Goal: Task Accomplishment & Management: Use online tool/utility

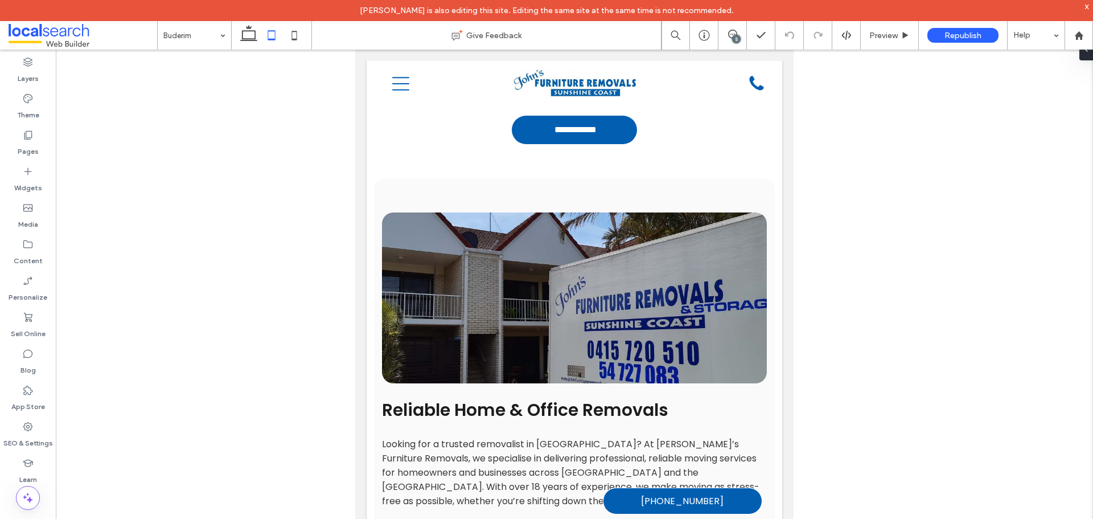
scroll to position [178, 0]
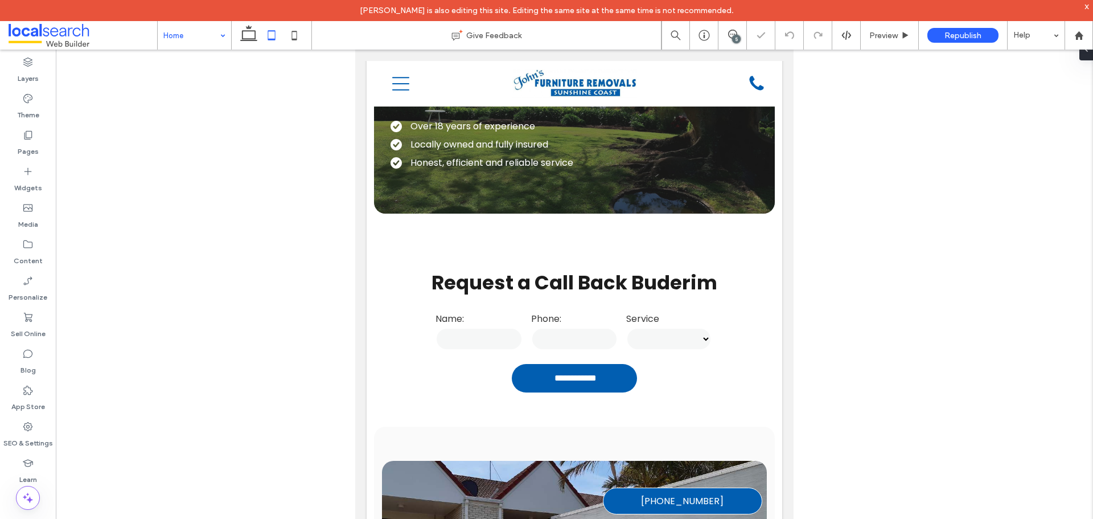
click at [254, 37] on icon at bounding box center [248, 35] width 23 height 23
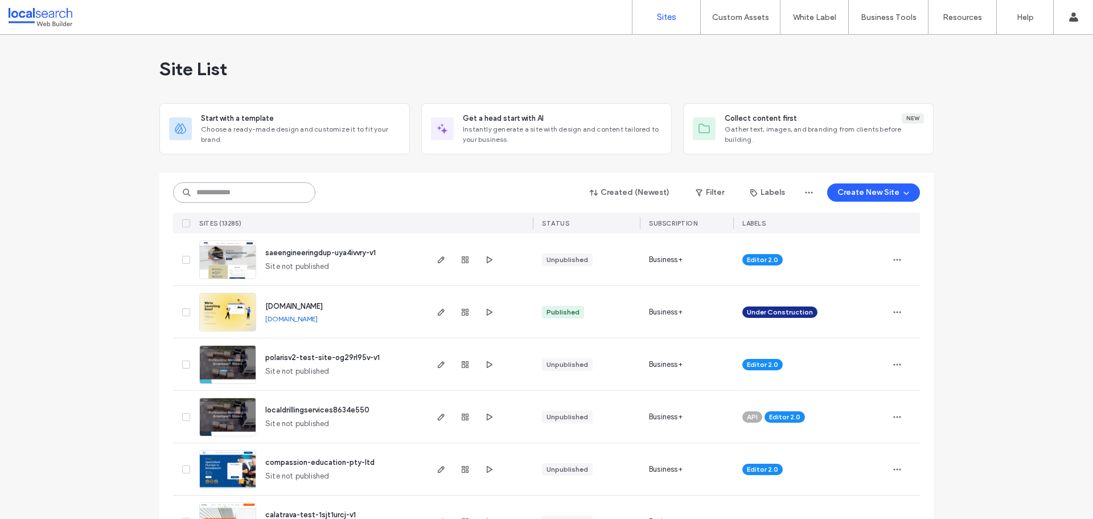
click at [223, 192] on input at bounding box center [244, 192] width 142 height 20
paste input "********"
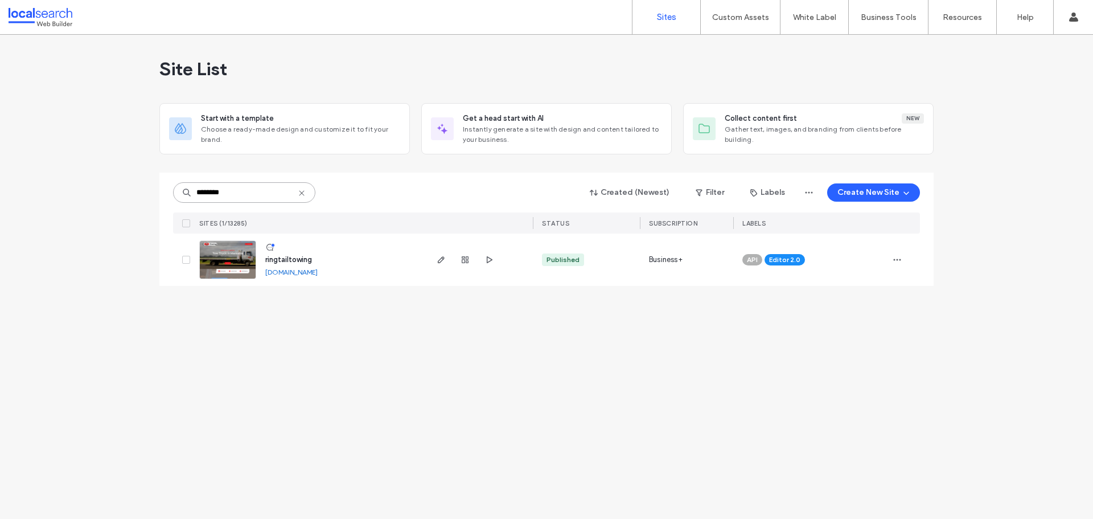
type input "********"
click at [237, 265] on link at bounding box center [227, 259] width 57 height 39
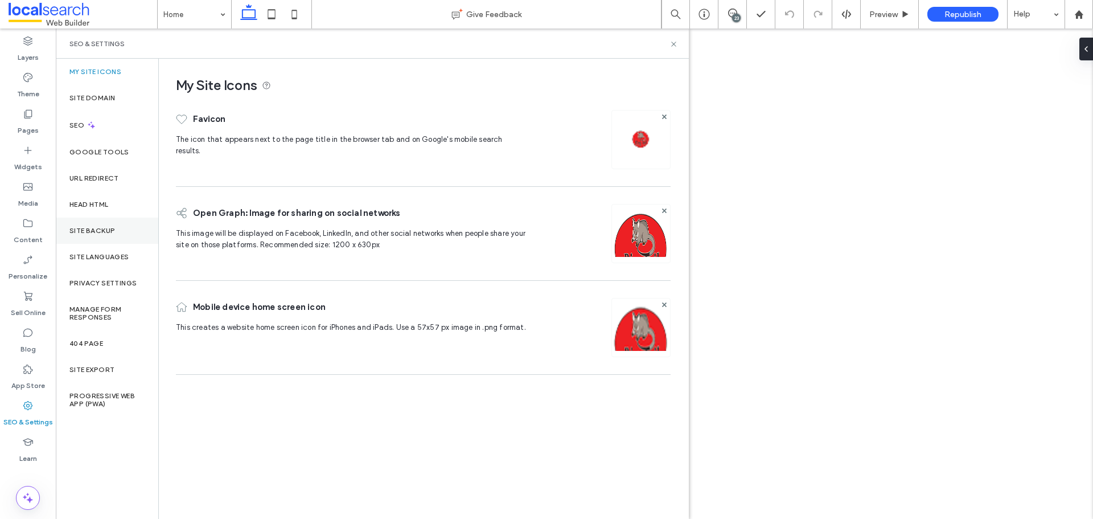
click at [113, 232] on label "Site Backup" at bounding box center [92, 231] width 46 height 8
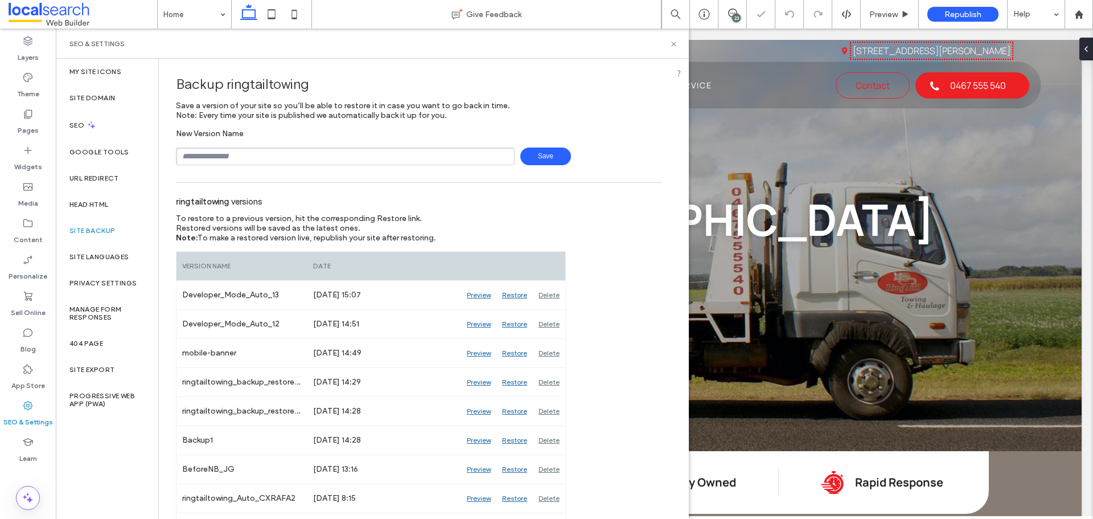
click at [223, 154] on input "text" at bounding box center [345, 156] width 339 height 18
type input "**********"
click at [529, 154] on span "Save" at bounding box center [545, 156] width 51 height 18
click at [673, 41] on icon at bounding box center [673, 44] width 9 height 9
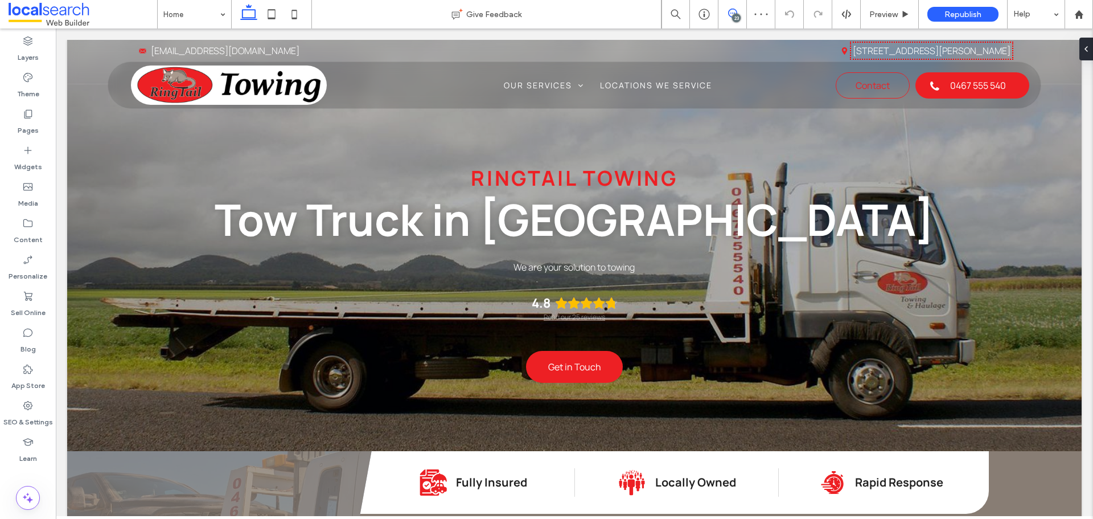
drag, startPoint x: 733, startPoint y: 14, endPoint x: 865, endPoint y: 71, distance: 144.6
click at [733, 14] on icon at bounding box center [732, 13] width 9 height 9
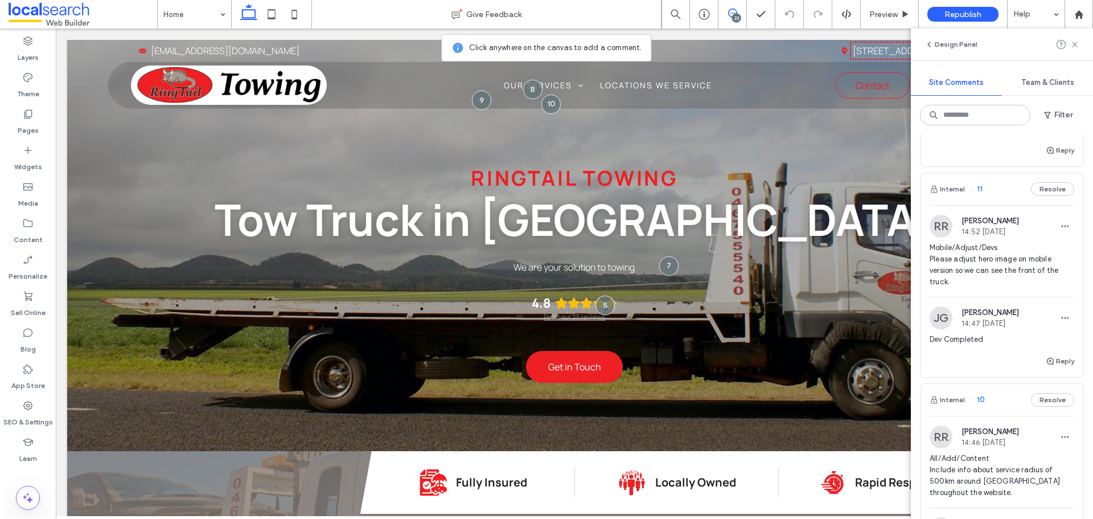
scroll to position [2903, 0]
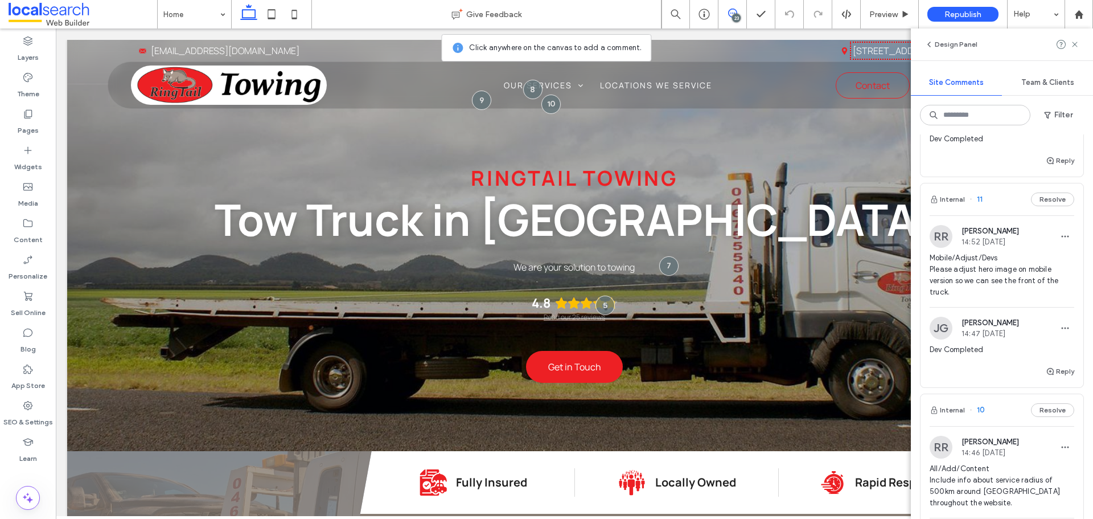
click at [991, 215] on div "Internal 11 Resolve" at bounding box center [1002, 199] width 163 height 32
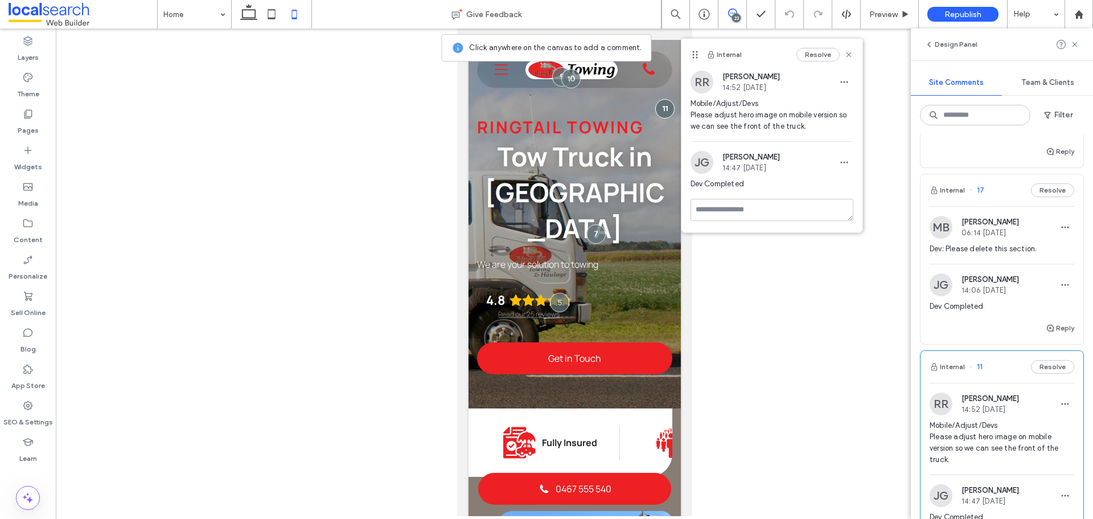
scroll to position [2733, 0]
click at [996, 209] on div "Internal 17 Resolve" at bounding box center [1002, 194] width 163 height 32
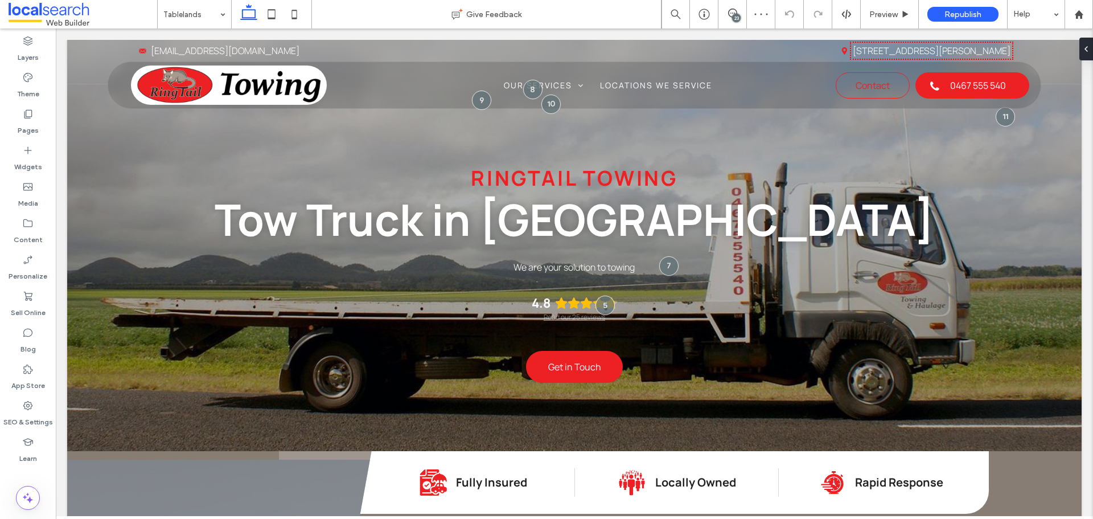
click at [739, 18] on div "23" at bounding box center [736, 18] width 9 height 9
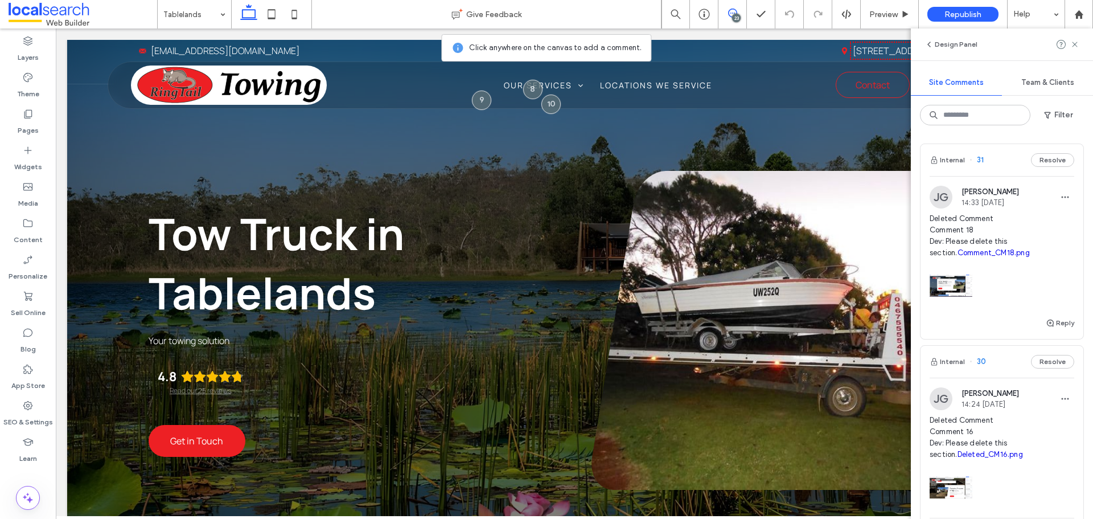
click at [997, 164] on div "Internal 31 Resolve" at bounding box center [1002, 160] width 163 height 32
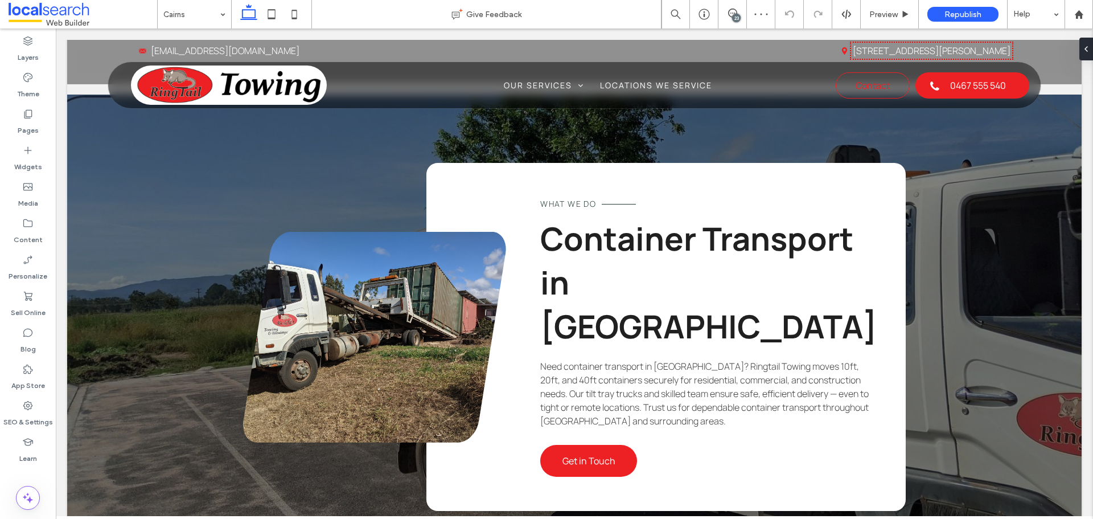
click at [736, 17] on div "23" at bounding box center [736, 18] width 9 height 9
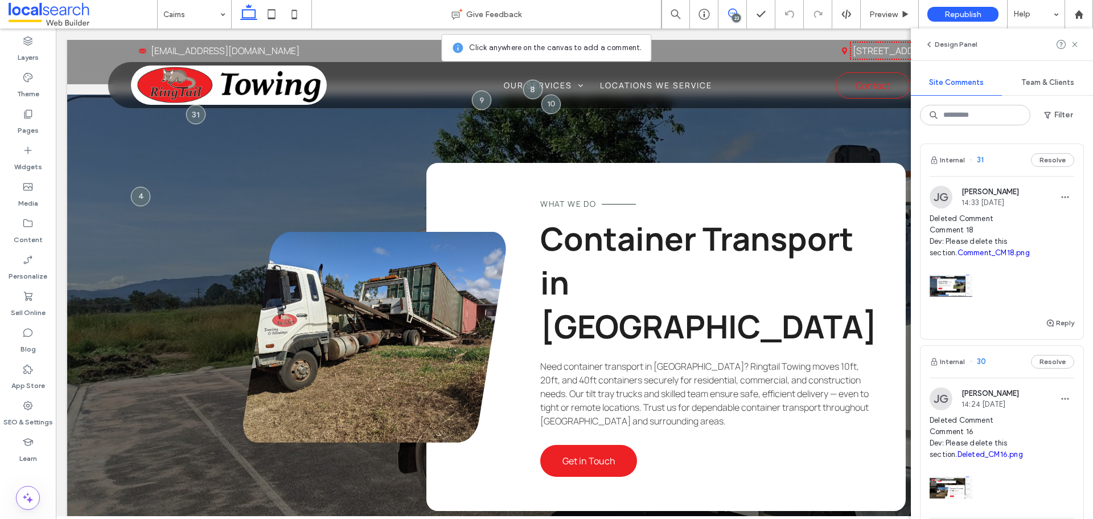
click at [977, 253] on link "Comment_CM18.png" at bounding box center [994, 252] width 72 height 9
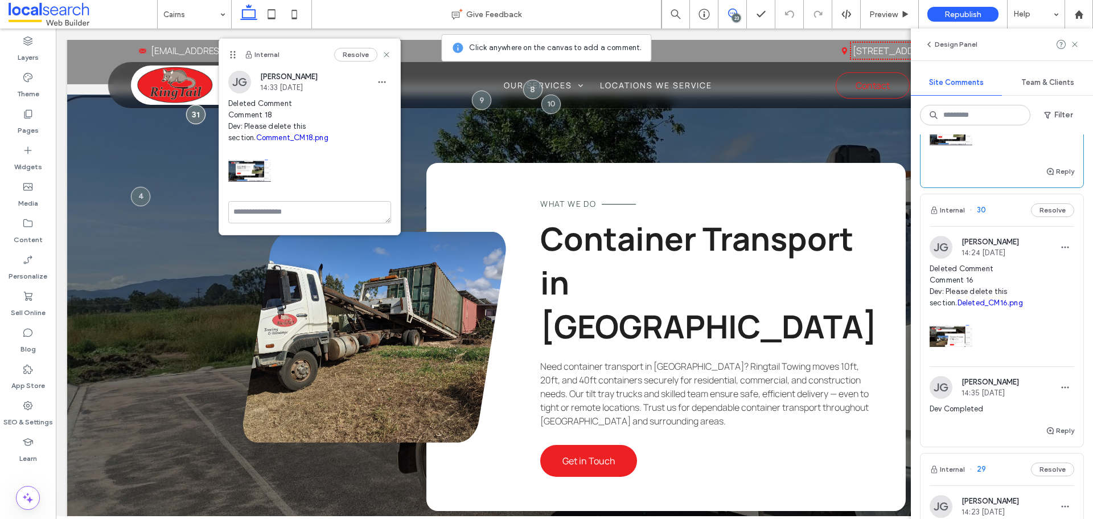
scroll to position [171, 0]
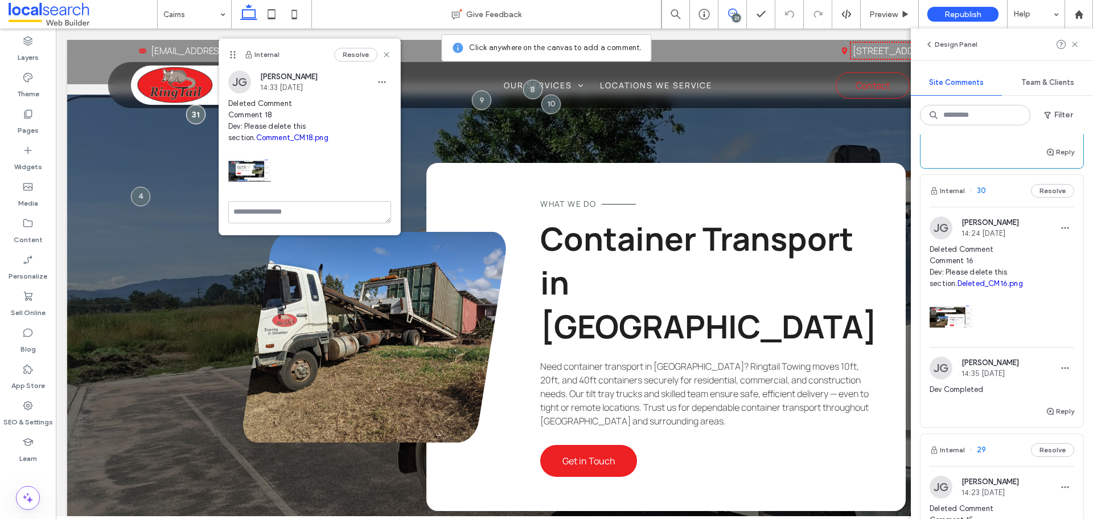
click at [993, 200] on div "Internal 30 Resolve" at bounding box center [1002, 191] width 163 height 32
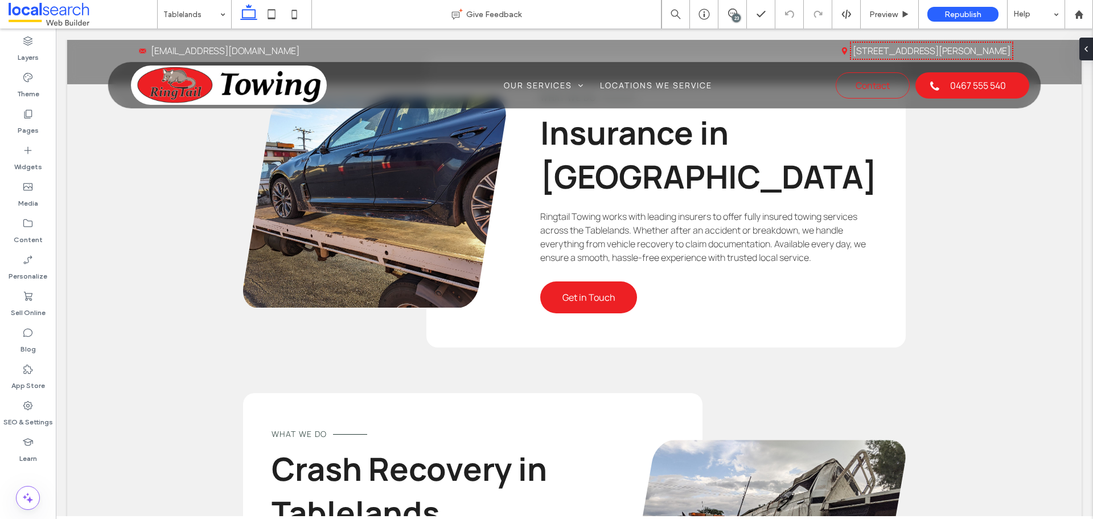
click at [734, 18] on div "23" at bounding box center [736, 18] width 9 height 9
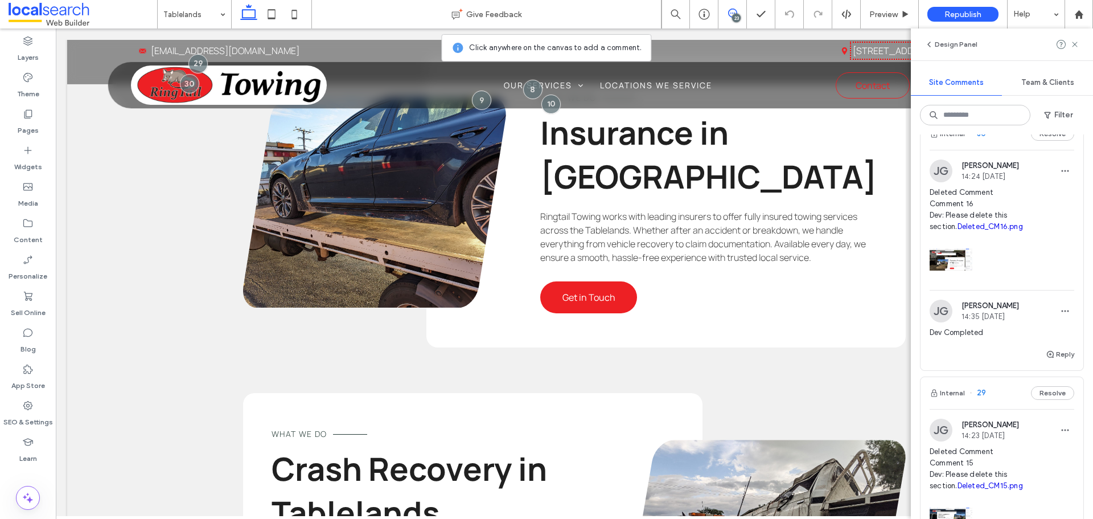
scroll to position [398, 0]
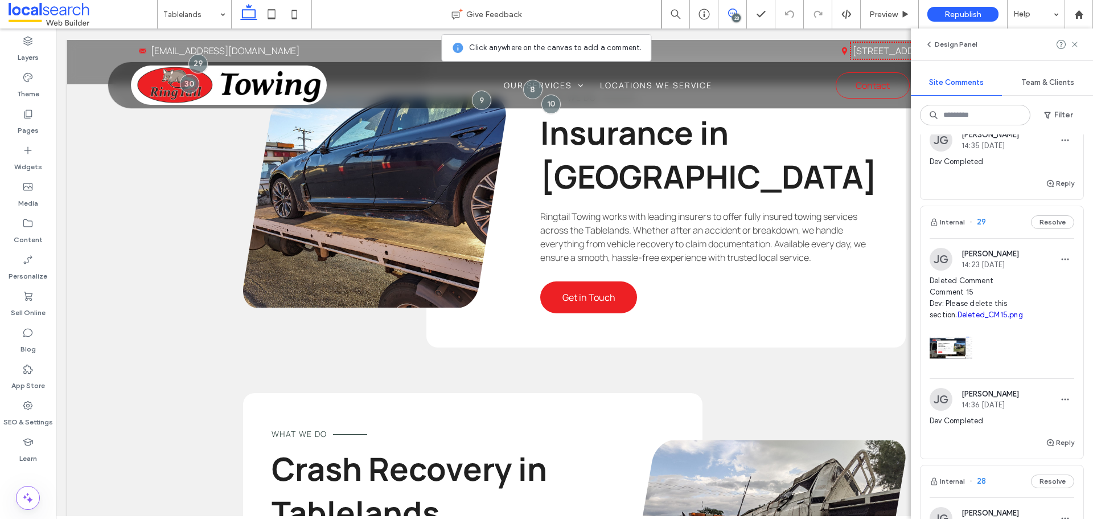
click at [996, 232] on div "Internal 29 Resolve" at bounding box center [1002, 222] width 163 height 32
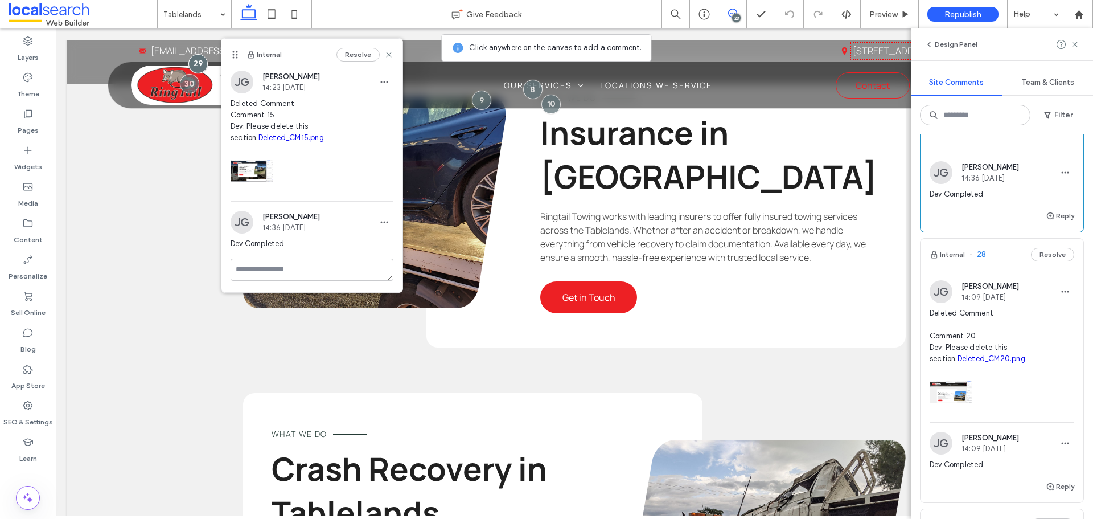
scroll to position [626, 0]
click at [1000, 260] on div "Internal 28 Resolve" at bounding box center [1002, 253] width 163 height 32
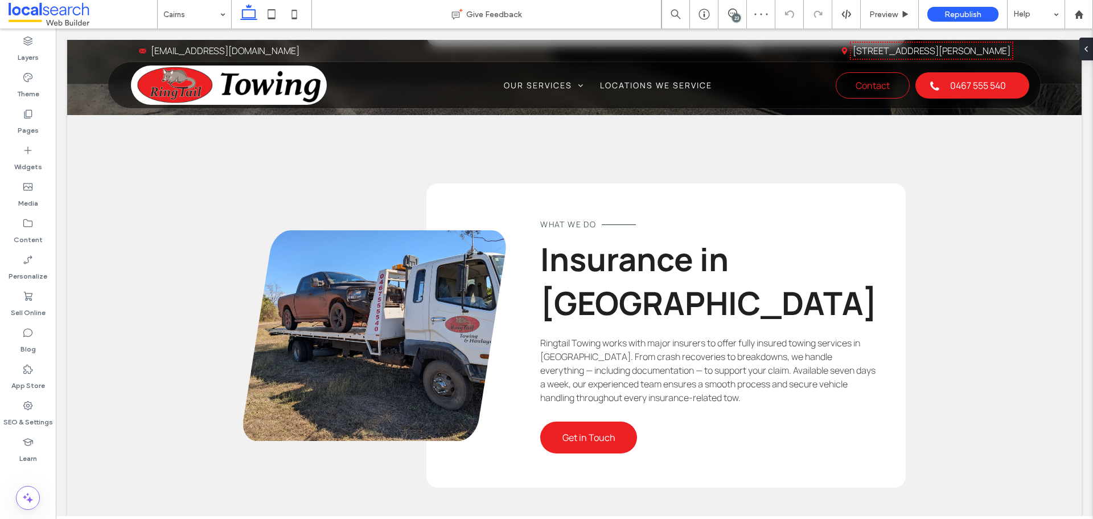
click at [734, 14] on div "23" at bounding box center [736, 18] width 9 height 9
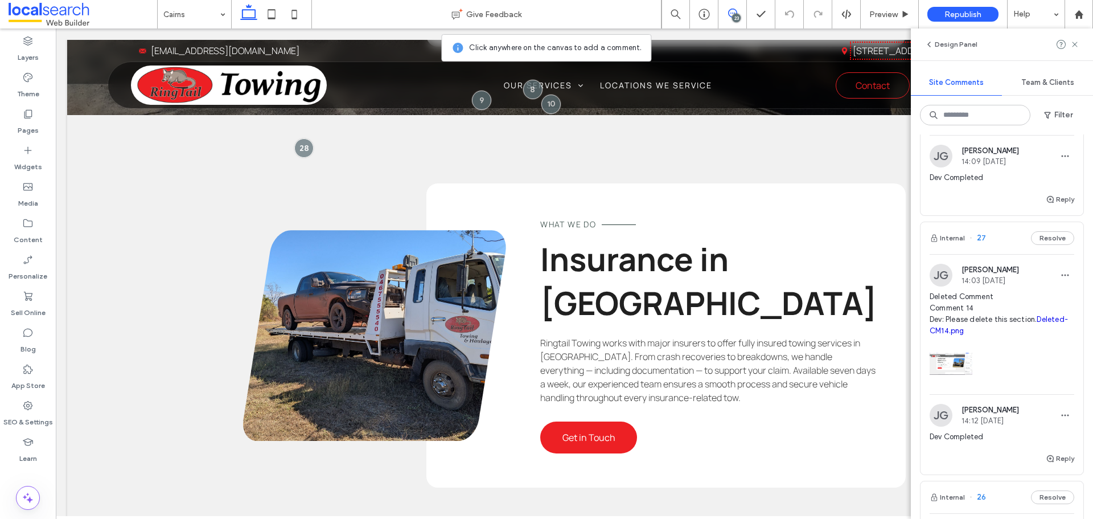
scroll to position [968, 0]
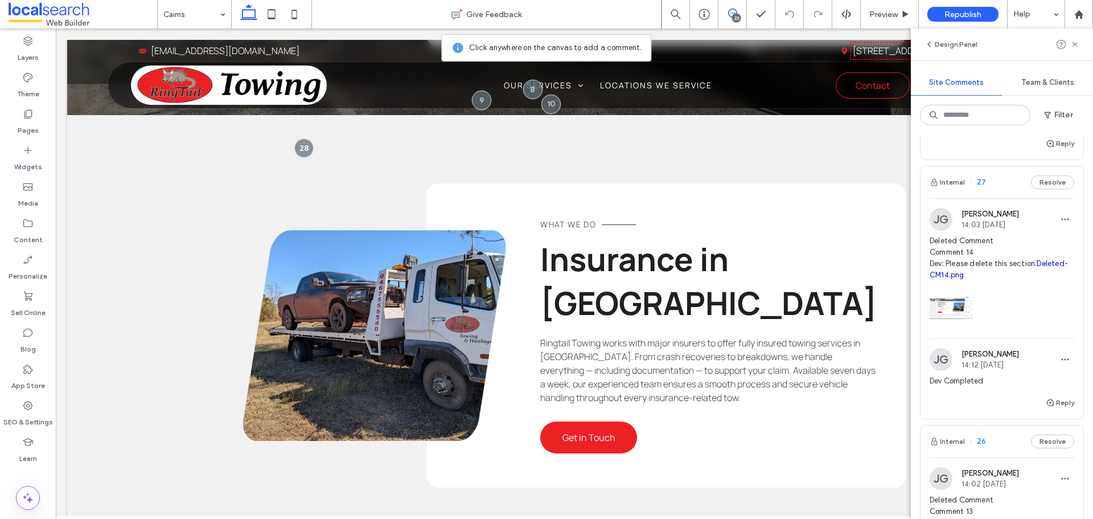
click at [1003, 189] on div "Internal 27 Resolve" at bounding box center [1002, 182] width 163 height 32
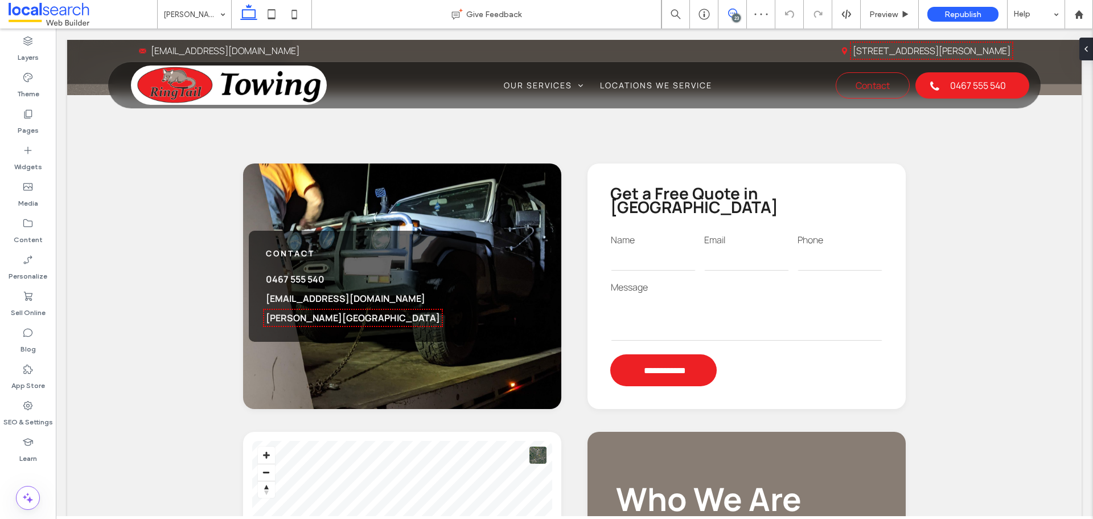
click at [734, 13] on use at bounding box center [732, 13] width 9 height 9
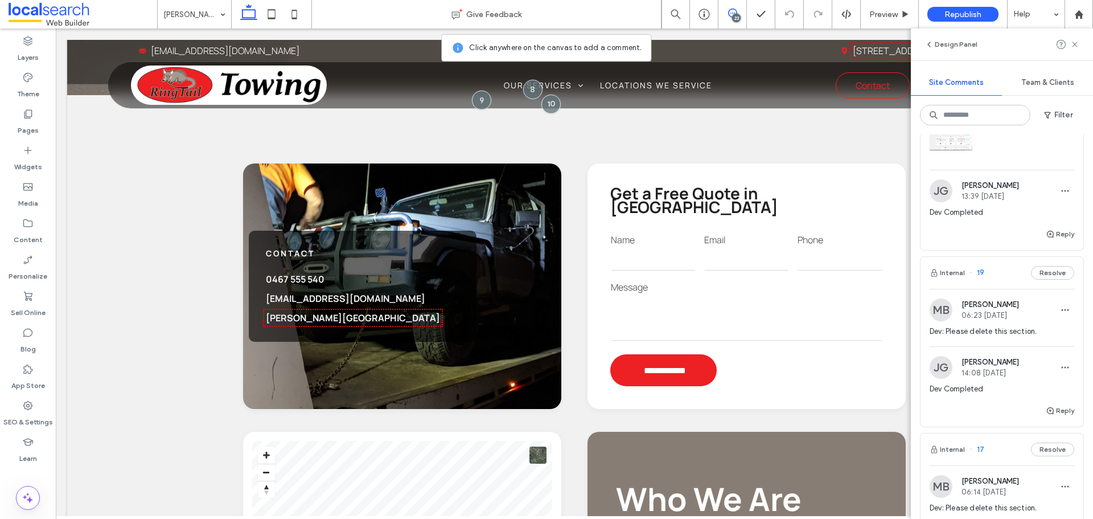
scroll to position [2505, 0]
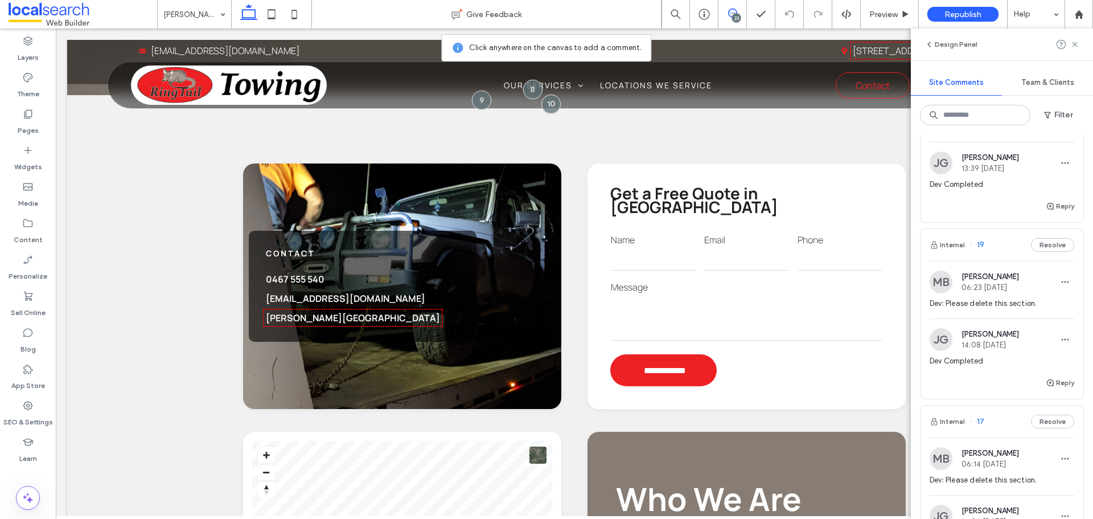
click at [1000, 261] on div "Internal 19 Resolve" at bounding box center [1002, 245] width 163 height 32
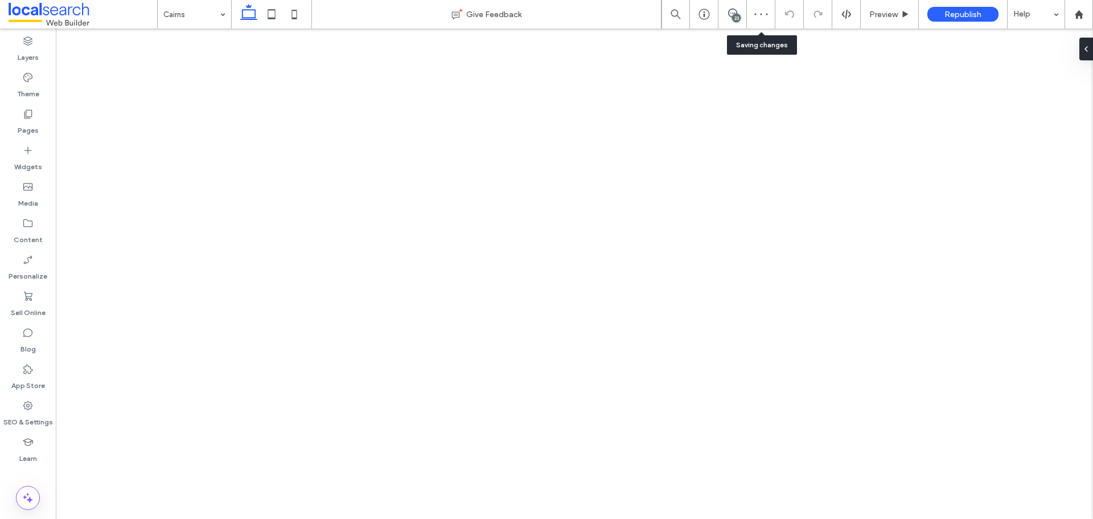
click at [736, 17] on div "23" at bounding box center [736, 18] width 9 height 9
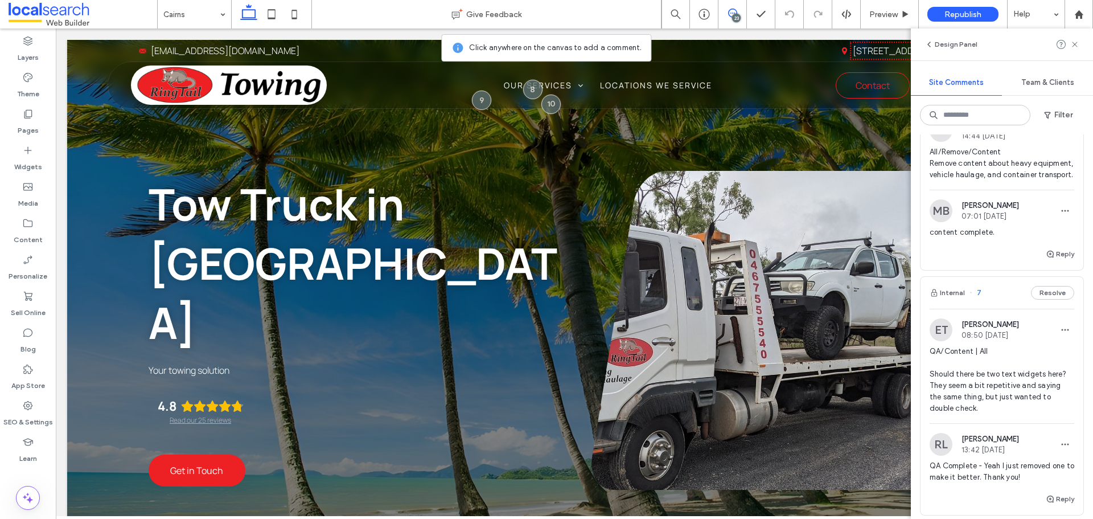
scroll to position [3700, 0]
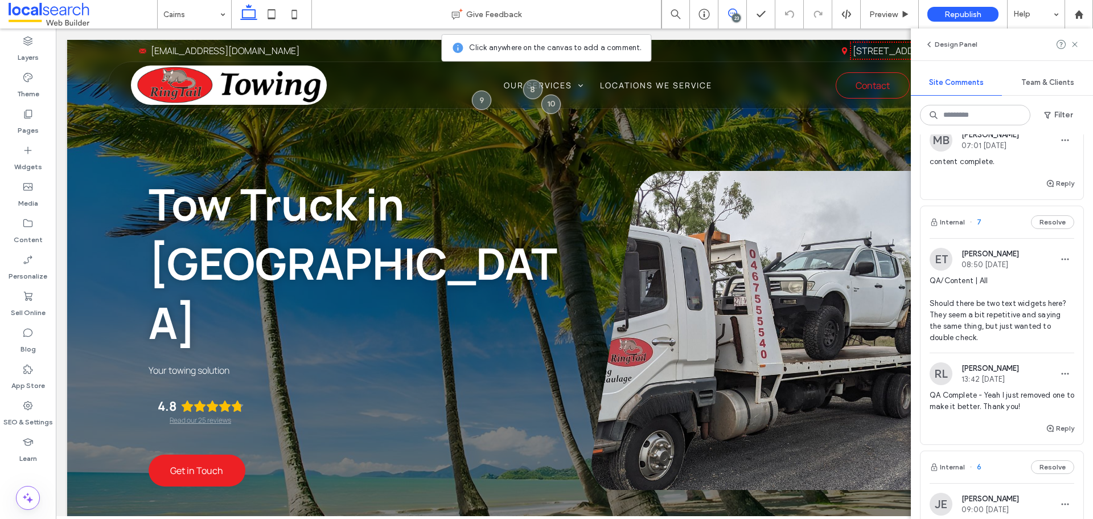
click at [734, 16] on div "23" at bounding box center [736, 18] width 9 height 9
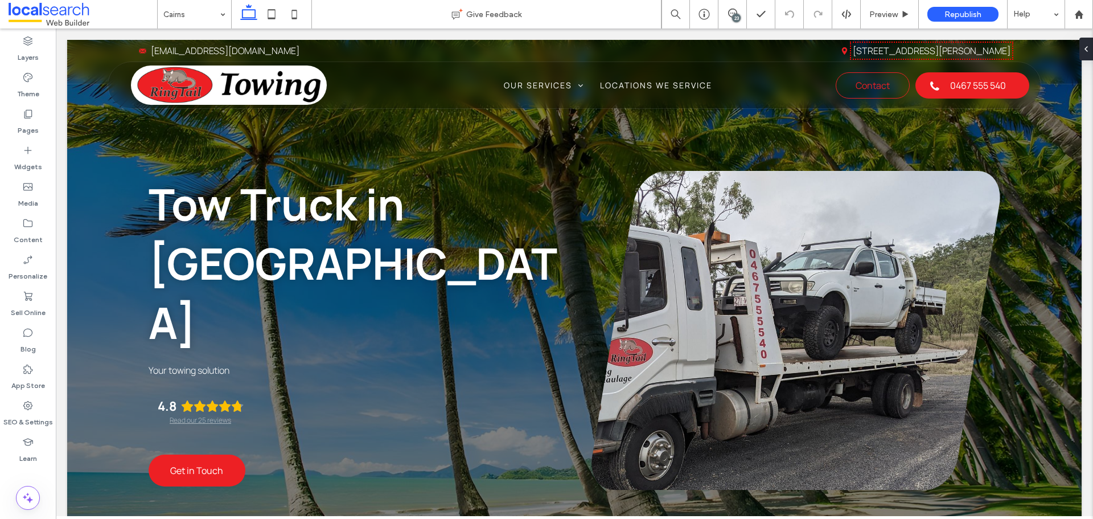
scroll to position [0, 0]
click at [734, 15] on div "23" at bounding box center [736, 18] width 9 height 9
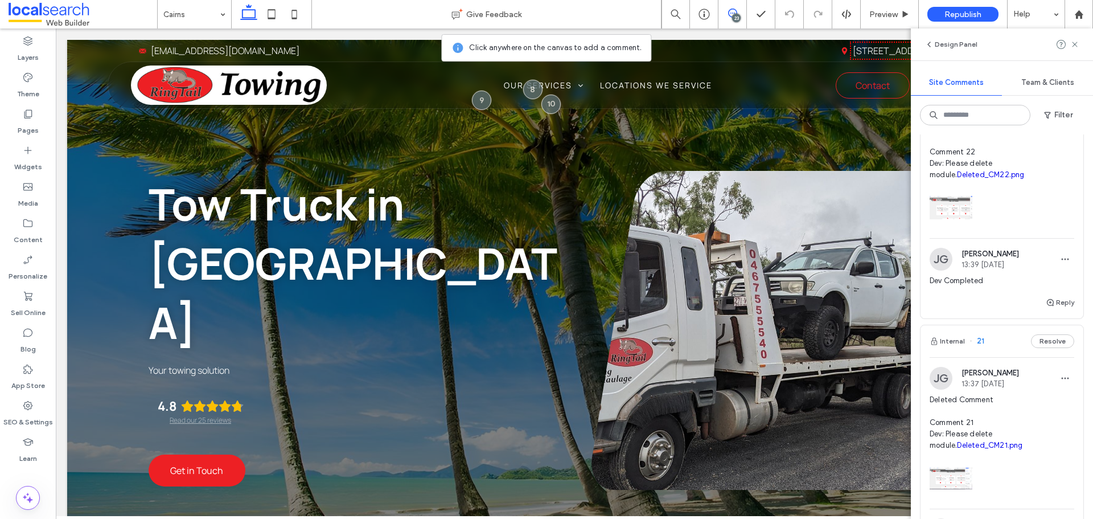
scroll to position [2049, 0]
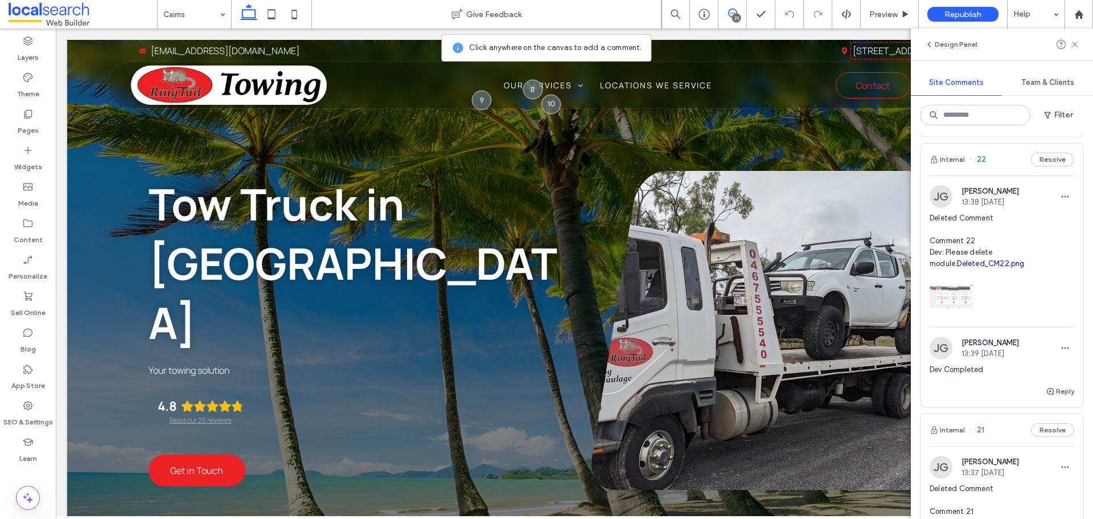
click at [1001, 175] on div "Internal 22 Resolve" at bounding box center [1002, 159] width 163 height 32
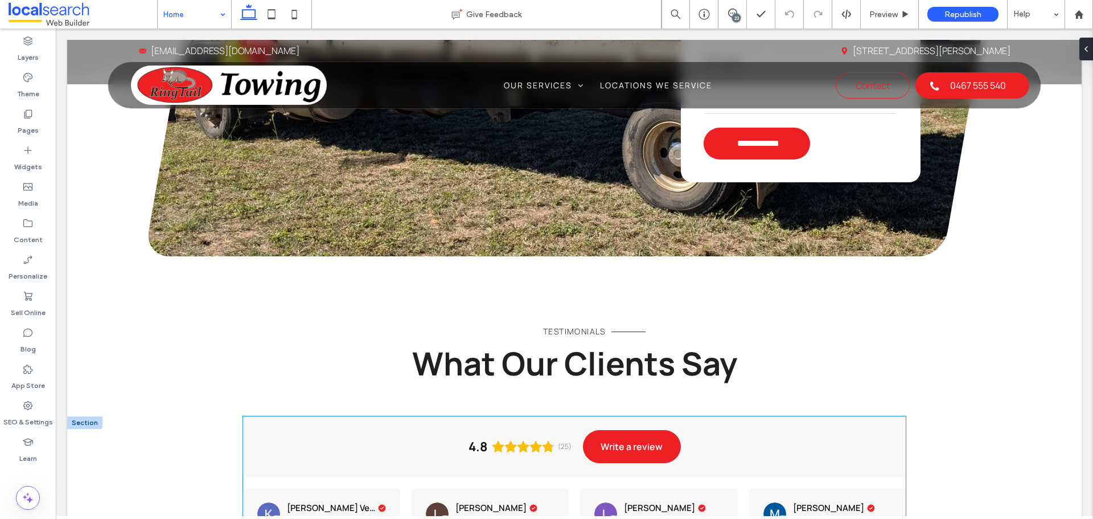
scroll to position [1537, 0]
